Goal: Information Seeking & Learning: Learn about a topic

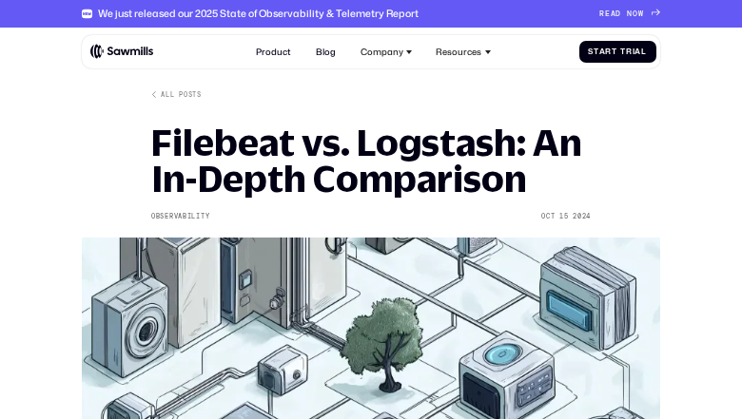
click at [371, 197] on h1 "Filebeat vs. Logstash: An In-Depth Comparison" at bounding box center [370, 161] width 439 height 72
click at [371, 13] on div "We just released our 2025 State of Observability & Telemetry Report" at bounding box center [258, 14] width 320 height 12
click at [370, 13] on div "We just released our 2025 State of Observability & Telemetry Report" at bounding box center [258, 14] width 320 height 12
click at [241, 13] on div "We just released our 2025 State of Observability & Telemetry Report" at bounding box center [258, 14] width 320 height 12
click at [249, 13] on div "We just released our 2025 State of Observability & Telemetry Report" at bounding box center [258, 14] width 320 height 12
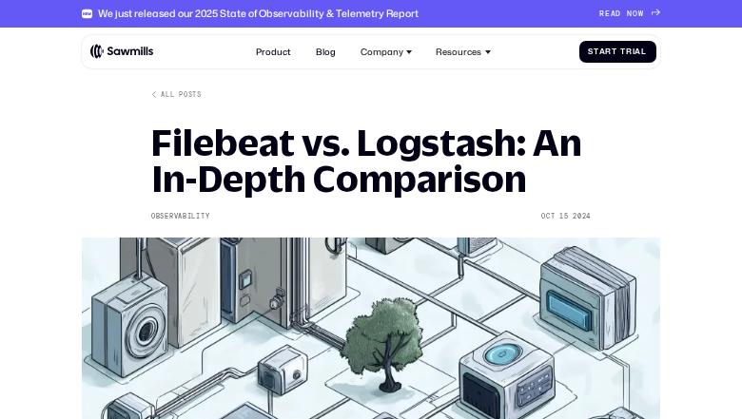
click at [618, 13] on span "D" at bounding box center [618, 15] width 6 height 10
click at [371, 197] on h1 "Filebeat vs. Logstash: An In-Depth Comparison" at bounding box center [370, 161] width 439 height 72
click at [371, 13] on div "We just released our 2025 State of Observability & Telemetry Report" at bounding box center [258, 14] width 320 height 12
click at [370, 13] on div "We just released our 2025 State of Observability & Telemetry Report" at bounding box center [258, 14] width 320 height 12
click at [241, 13] on div "We just released our 2025 State of Observability & Telemetry Report" at bounding box center [258, 14] width 320 height 12
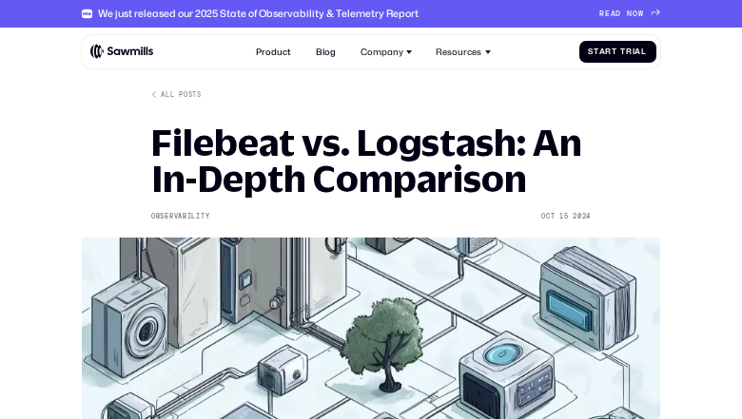
click at [249, 13] on div "We just released our 2025 State of Observability & Telemetry Report" at bounding box center [258, 14] width 320 height 12
click at [618, 13] on span "D" at bounding box center [618, 15] width 6 height 10
